Goal: Transaction & Acquisition: Book appointment/travel/reservation

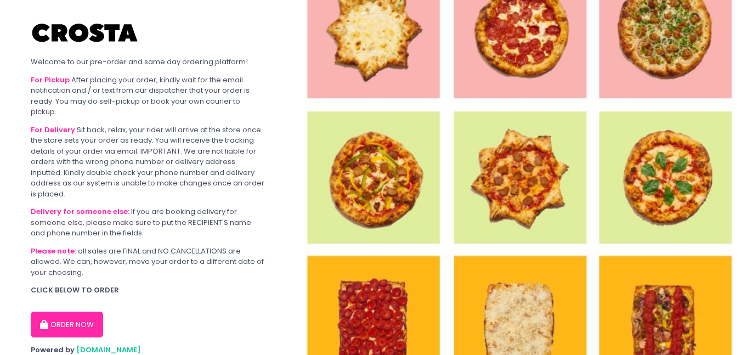
click at [73, 320] on button "ORDER NOW" at bounding box center [67, 324] width 72 height 26
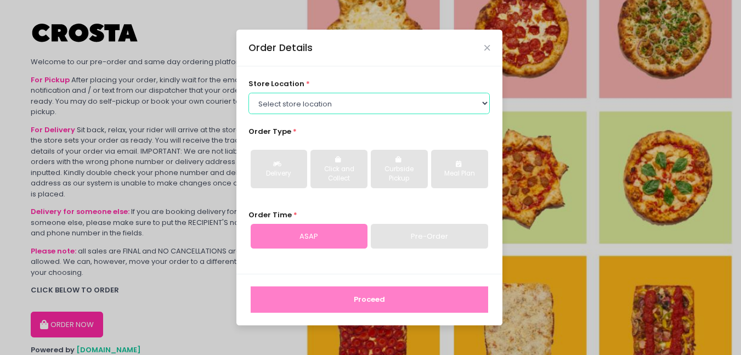
click at [403, 100] on select "Select store location [PERSON_NAME] Pizza - [PERSON_NAME] Pizza - [GEOGRAPHIC_D…" at bounding box center [368, 103] width 241 height 21
select select "5fabb2e53664a8677beaeb89"
click at [248, 93] on select "Select store location [PERSON_NAME] Pizza - [PERSON_NAME] Pizza - [GEOGRAPHIC_D…" at bounding box center [368, 103] width 241 height 21
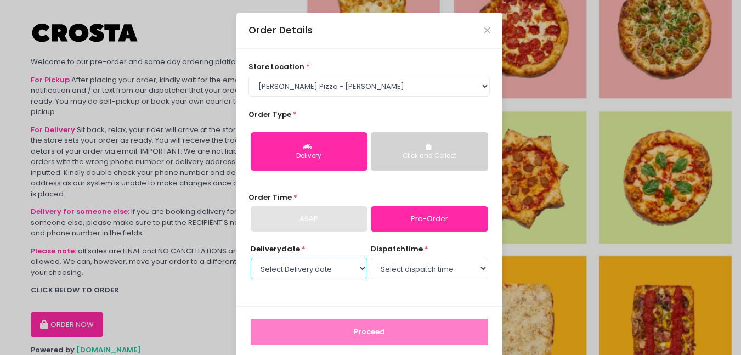
click at [337, 274] on select "Select Delivery date [DATE] [DATE] [DATE]" at bounding box center [309, 268] width 117 height 21
select select "[DATE]"
click at [251, 258] on select "Select Delivery date [DATE] [DATE] [DATE]" at bounding box center [309, 268] width 117 height 21
click at [422, 271] on select "Select dispatch time 12:00 PM - 12:30 PM 12:30 PM - 01:00 PM 01:00 PM - 01:30 P…" at bounding box center [429, 268] width 117 height 21
select select "18:30"
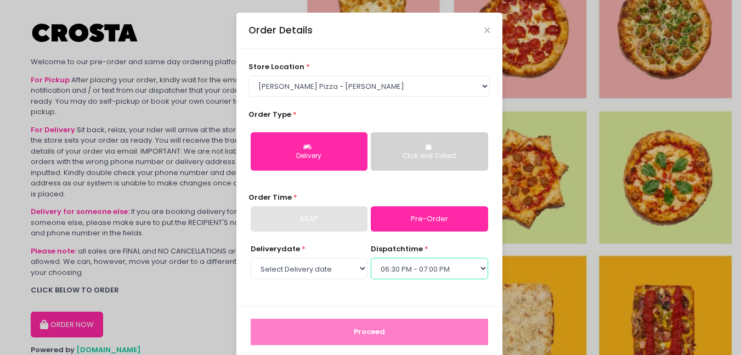
click at [371, 258] on select "Select dispatch time 12:00 PM - 12:30 PM 12:30 PM - 01:00 PM 01:00 PM - 01:30 P…" at bounding box center [429, 268] width 117 height 21
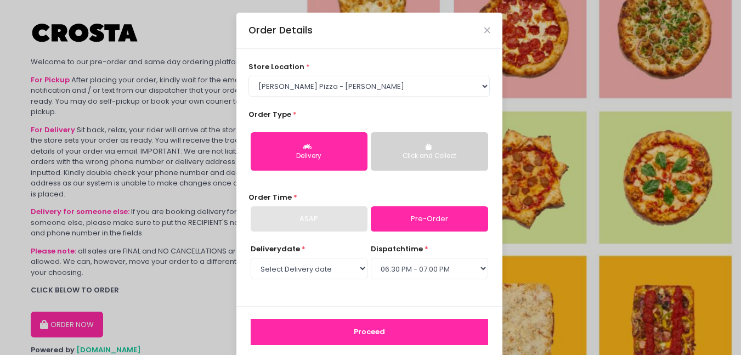
click at [400, 323] on button "Proceed" at bounding box center [369, 331] width 237 height 26
